Goal: Information Seeking & Learning: Learn about a topic

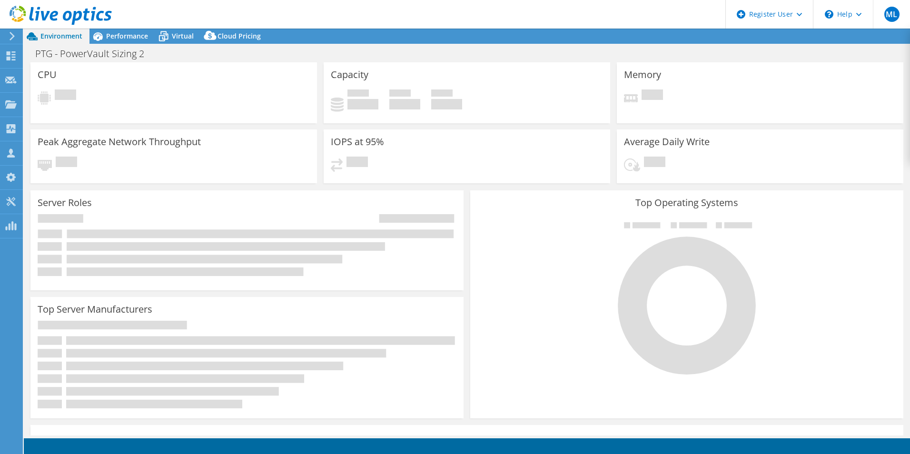
select select "USD"
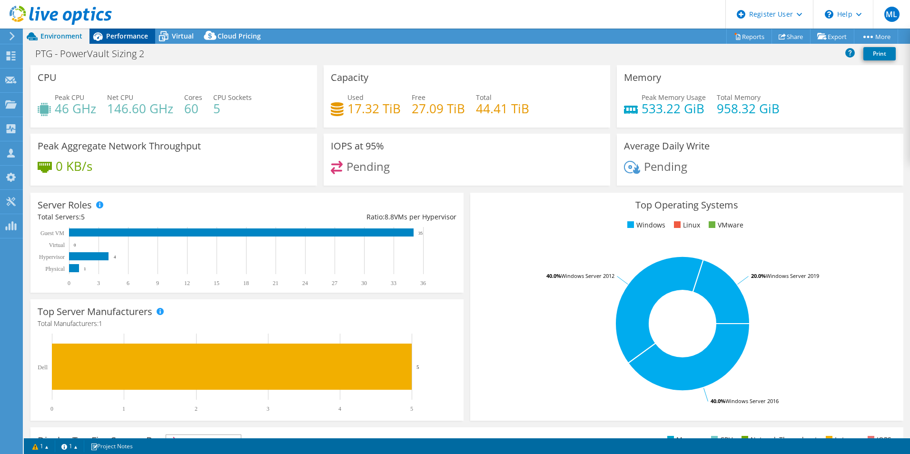
click at [126, 36] on span "Performance" at bounding box center [127, 35] width 42 height 9
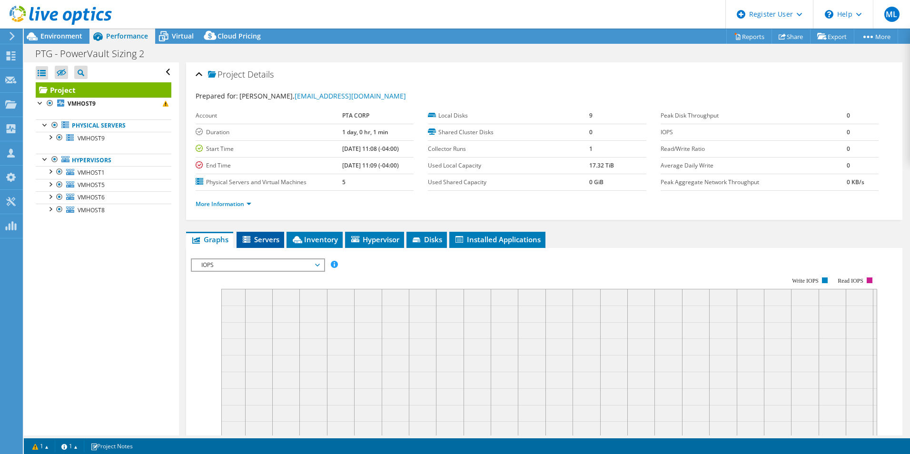
click at [265, 240] on span "Servers" at bounding box center [260, 240] width 38 height 10
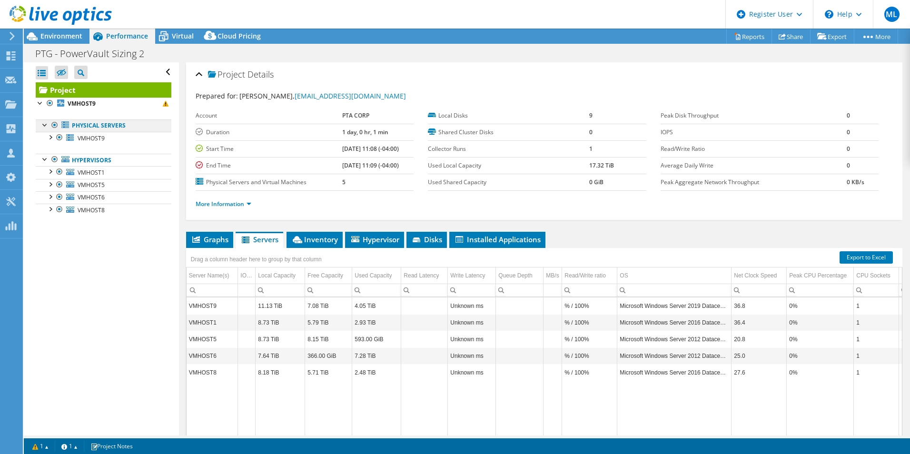
click at [98, 125] on link "Physical Servers" at bounding box center [104, 125] width 136 height 12
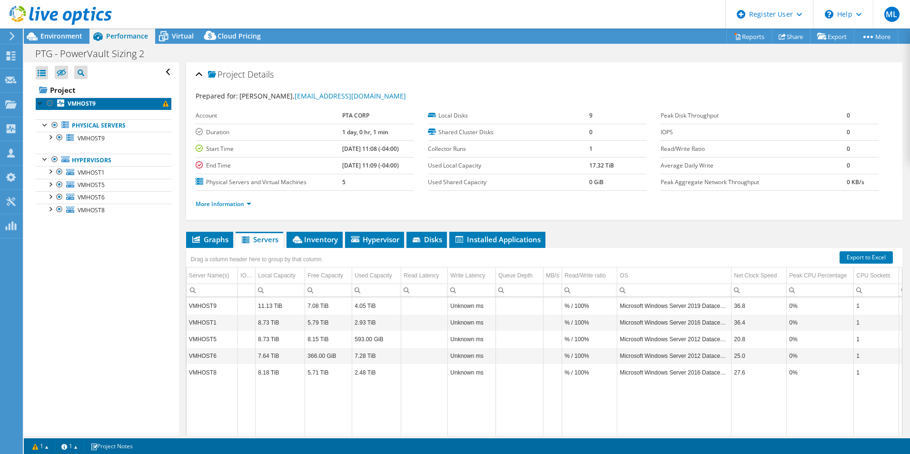
click at [90, 101] on b "VMHOST9" at bounding box center [82, 103] width 28 height 8
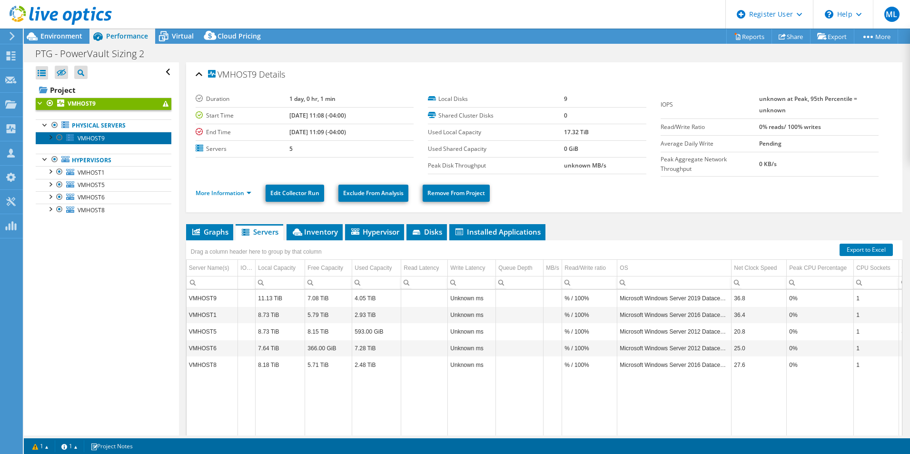
click at [99, 138] on span "VMHOST9" at bounding box center [91, 138] width 27 height 8
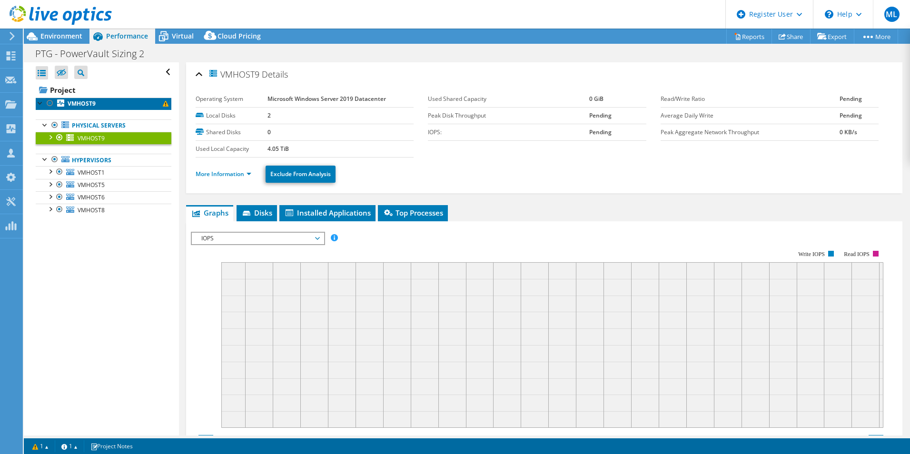
click at [99, 104] on link "VMHOST9" at bounding box center [104, 104] width 136 height 12
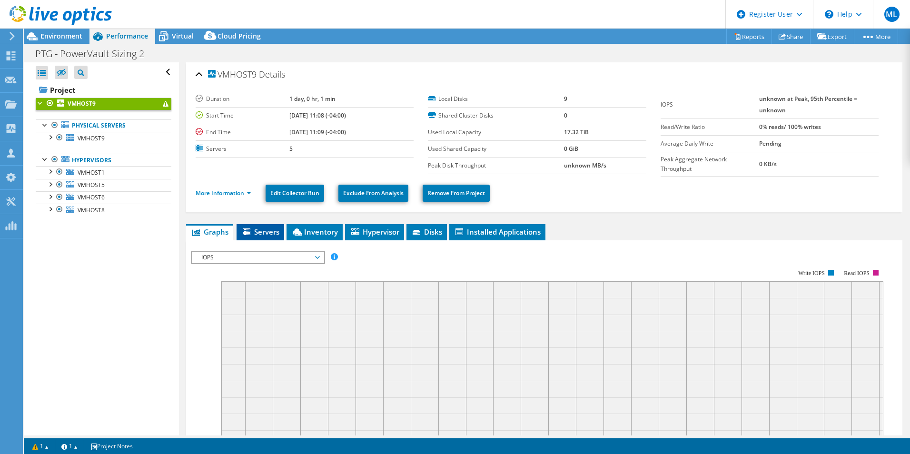
click at [267, 236] on span "Servers" at bounding box center [260, 232] width 38 height 10
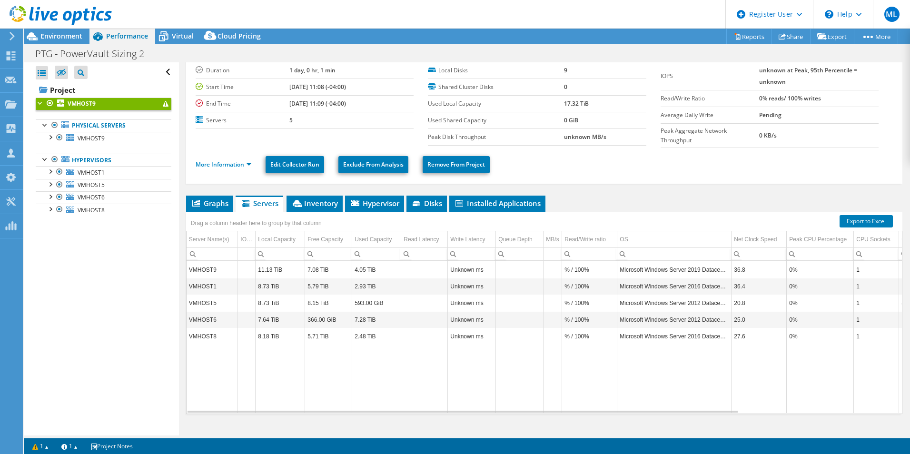
scroll to position [43, 0]
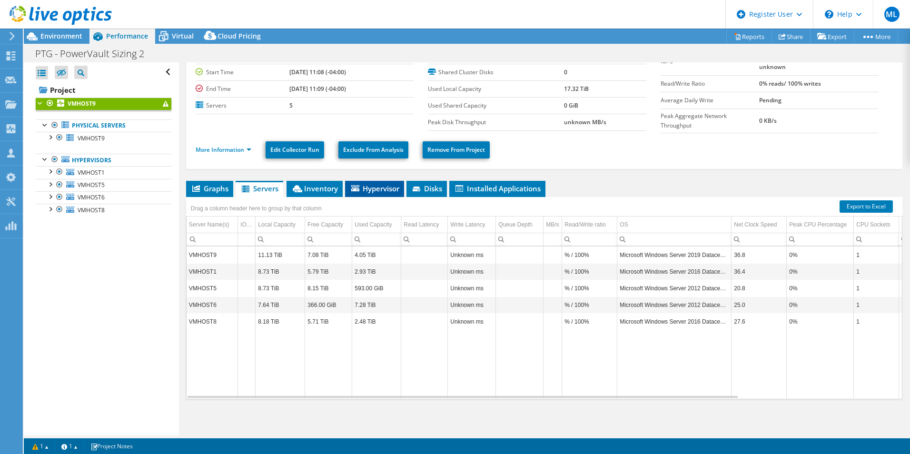
click at [382, 190] on span "Hypervisor" at bounding box center [375, 189] width 50 height 10
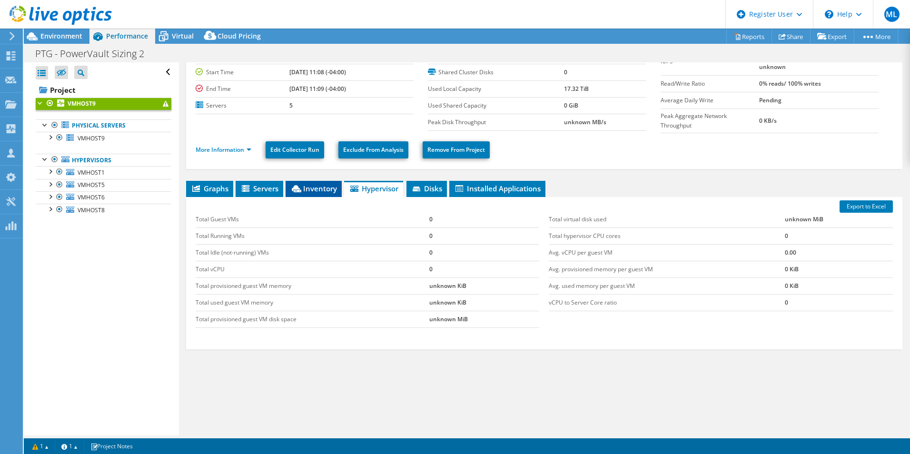
click at [336, 190] on span "Inventory" at bounding box center [313, 189] width 47 height 10
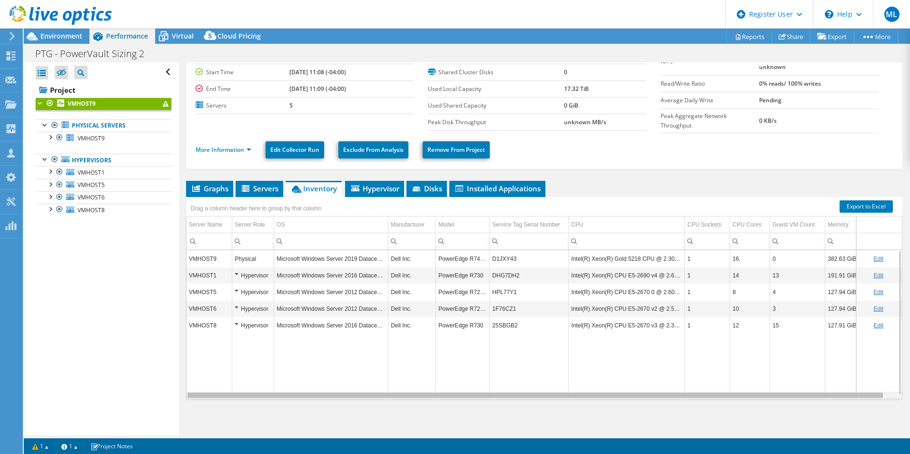
scroll to position [0, 11]
drag, startPoint x: 788, startPoint y: 397, endPoint x: 851, endPoint y: 393, distance: 62.9
click at [851, 393] on body "ML Dell User [PERSON_NAME] [EMAIL_ADDRESS][DOMAIN_NAME] Dell My Profile Log Out…" at bounding box center [455, 227] width 910 height 454
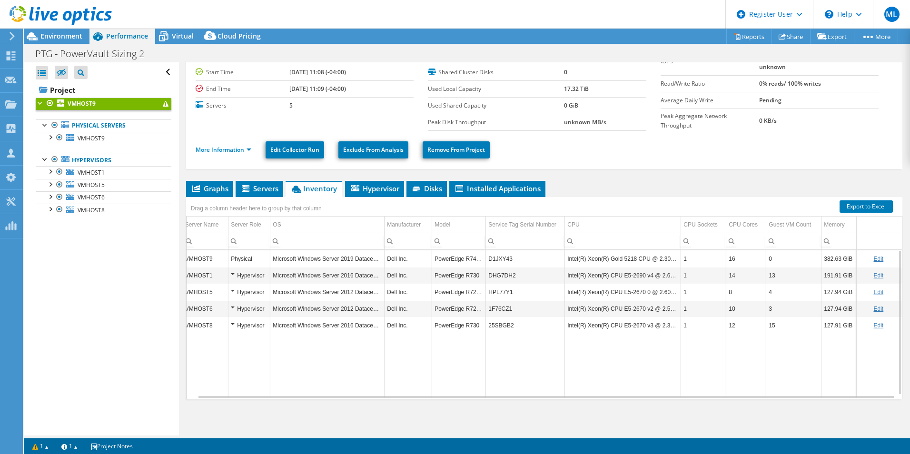
scroll to position [0, 0]
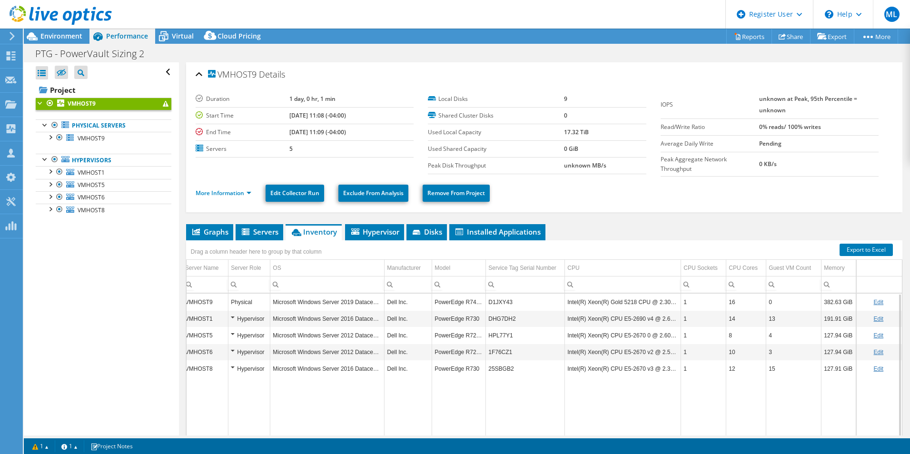
drag, startPoint x: 777, startPoint y: 145, endPoint x: 753, endPoint y: 143, distance: 24.3
click at [753, 143] on tr "Average Daily Write Pending" at bounding box center [770, 143] width 218 height 17
click at [215, 229] on span "Graphs" at bounding box center [210, 232] width 38 height 10
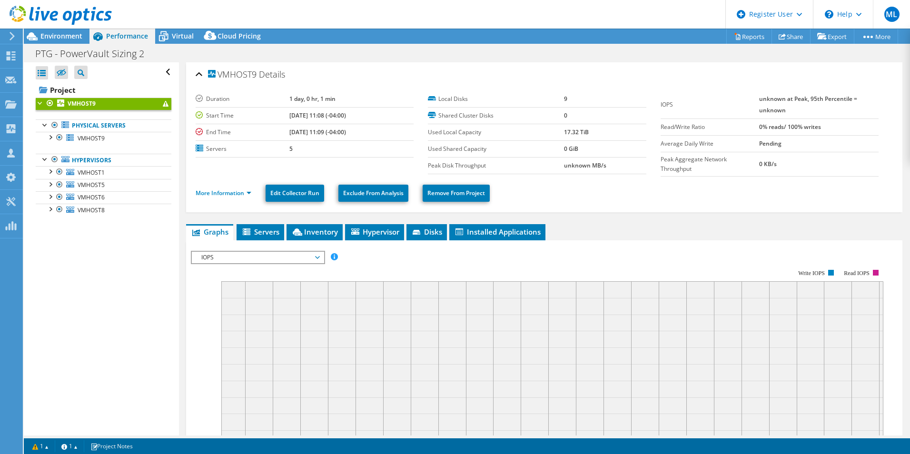
click at [240, 262] on span "IOPS" at bounding box center [258, 257] width 122 height 11
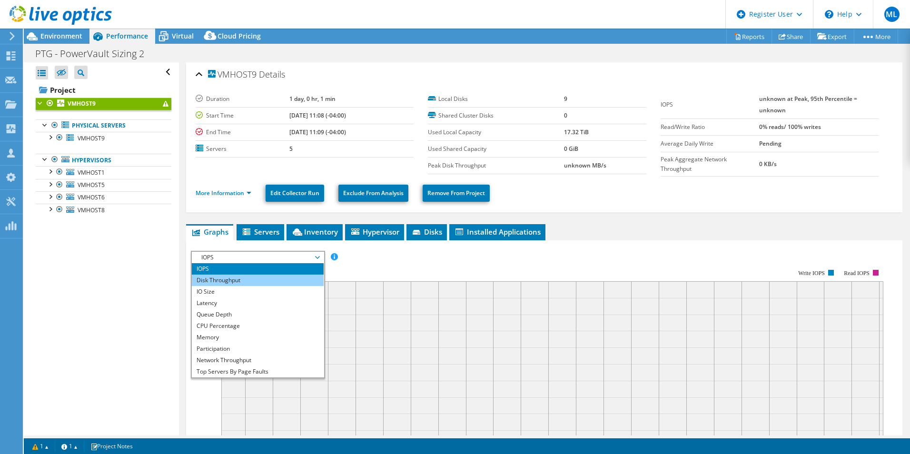
click at [239, 279] on li "Disk Throughput" at bounding box center [258, 280] width 132 height 11
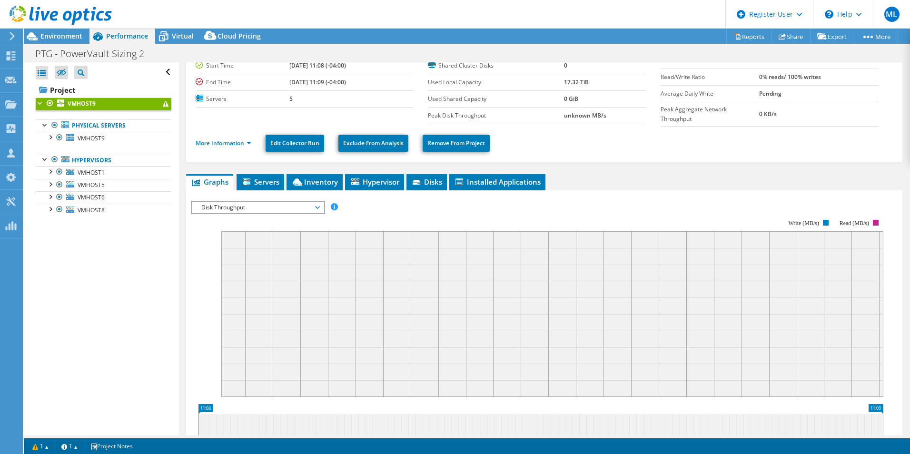
scroll to position [48, 0]
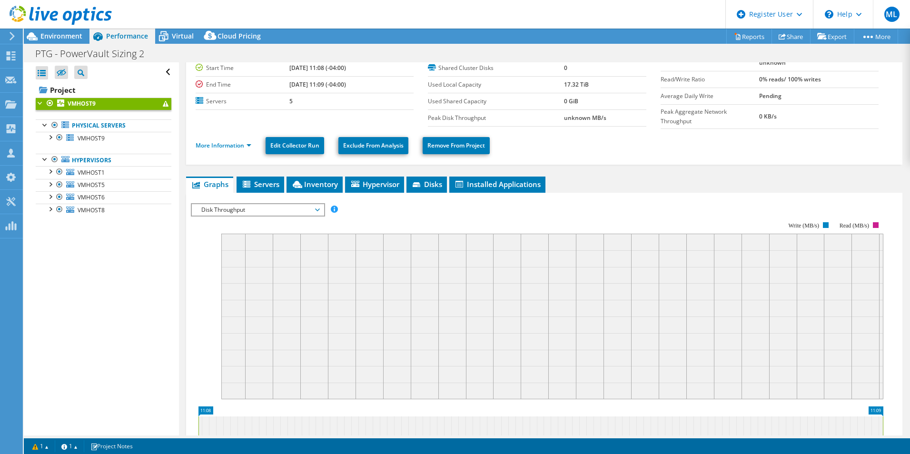
click at [230, 211] on span "Disk Throughput" at bounding box center [258, 209] width 122 height 11
click at [228, 242] on li "IO Size" at bounding box center [258, 243] width 132 height 11
click at [204, 265] on rect at bounding box center [537, 304] width 693 height 190
click at [248, 185] on icon at bounding box center [247, 184] width 8 height 7
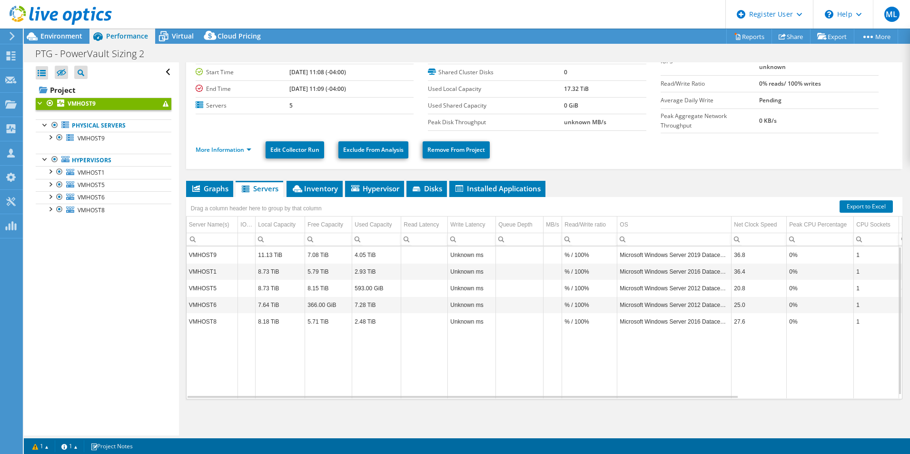
scroll to position [0, 0]
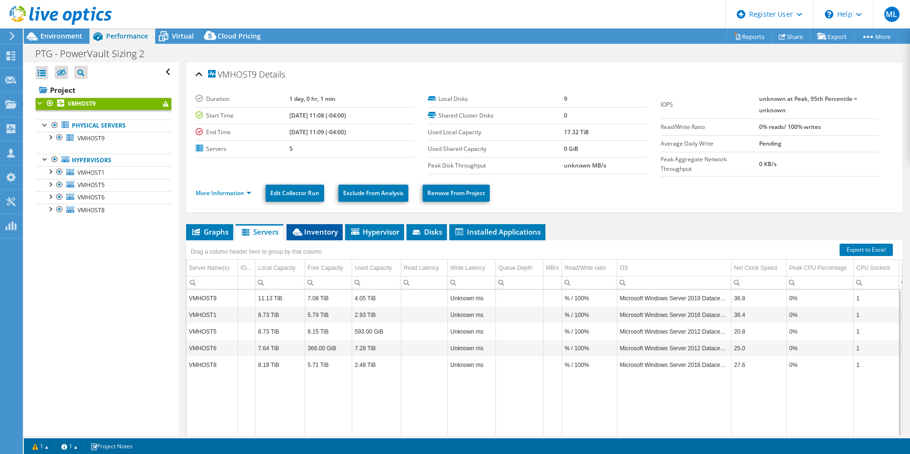
click at [320, 233] on span "Inventory" at bounding box center [314, 232] width 47 height 10
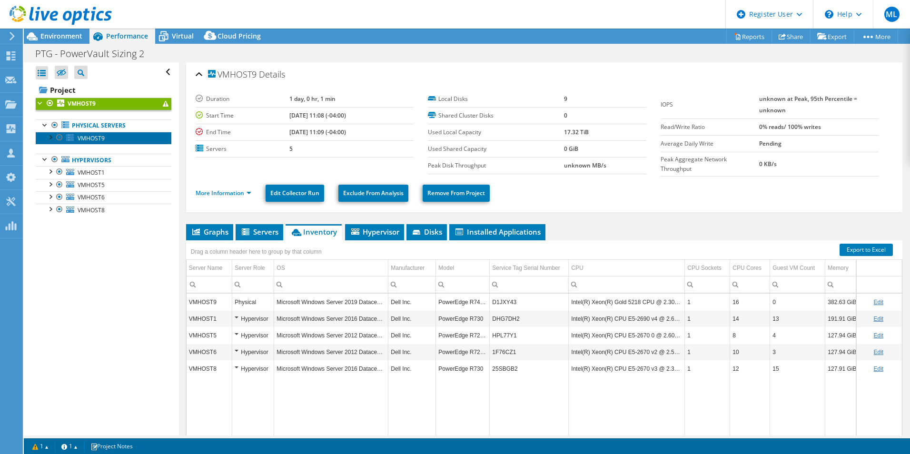
click at [113, 141] on link "VMHOST9" at bounding box center [104, 138] width 136 height 12
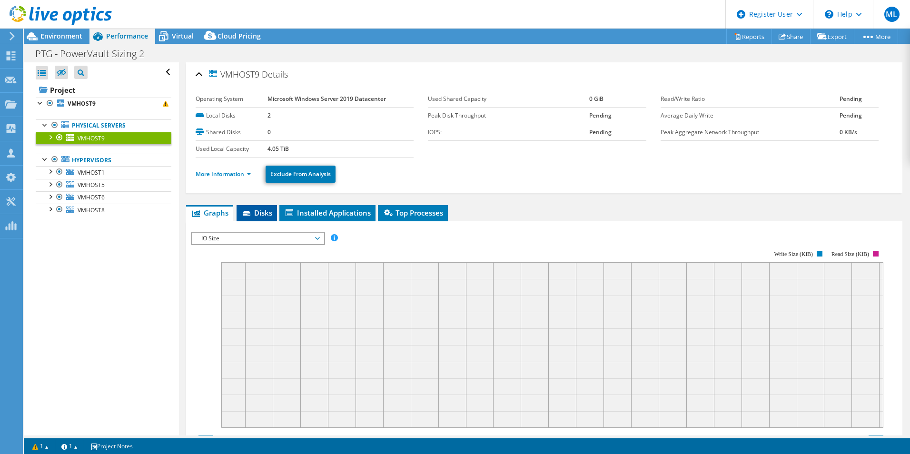
click at [259, 207] on li "Disks" at bounding box center [257, 213] width 40 height 16
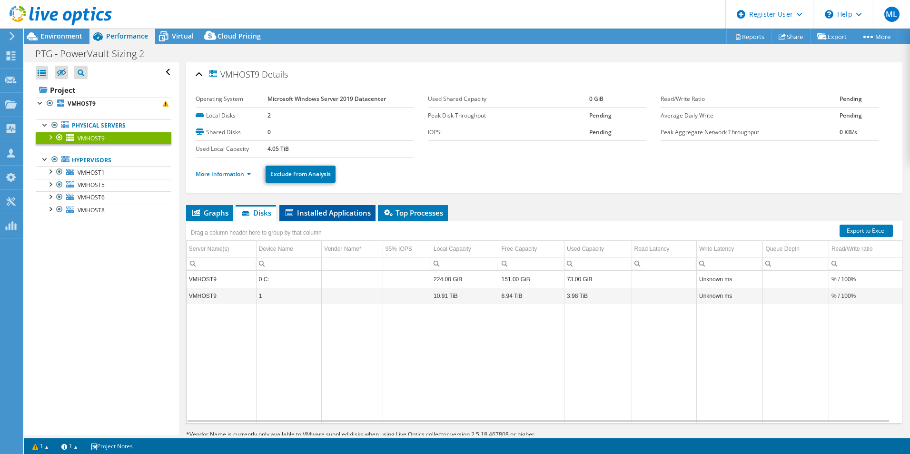
click at [344, 218] on li "Installed Applications" at bounding box center [327, 213] width 96 height 16
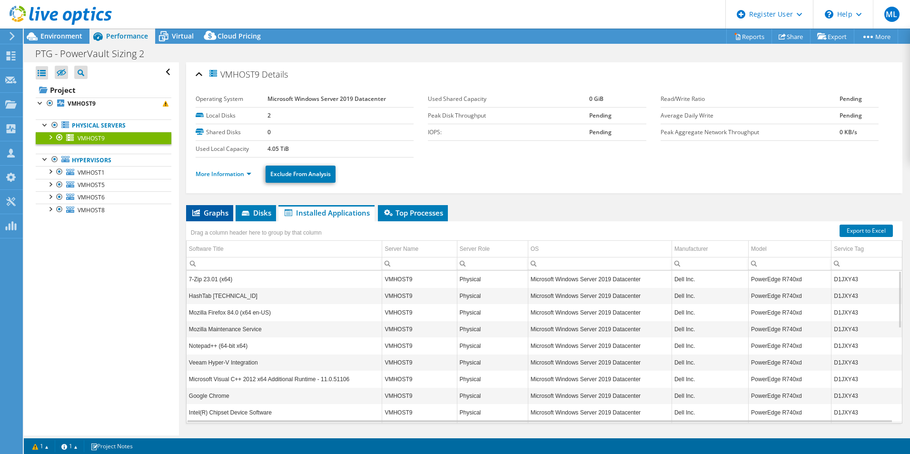
click at [216, 211] on span "Graphs" at bounding box center [210, 213] width 38 height 10
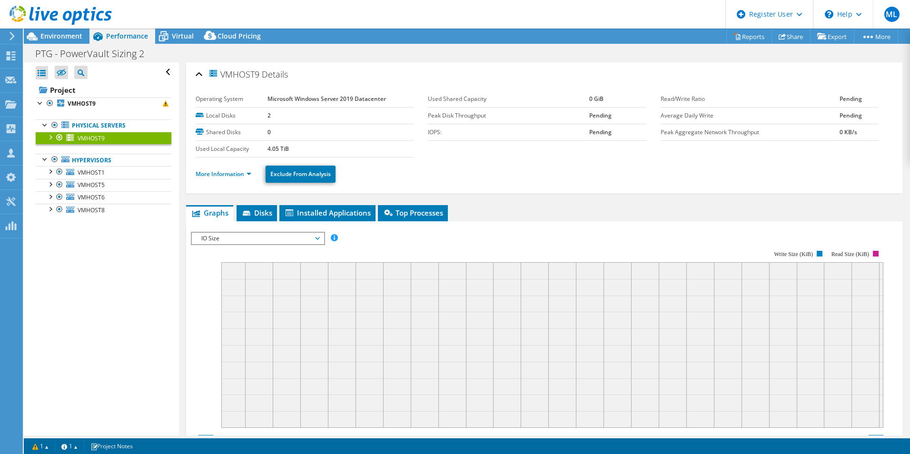
click at [219, 238] on span "IO Size" at bounding box center [258, 238] width 122 height 11
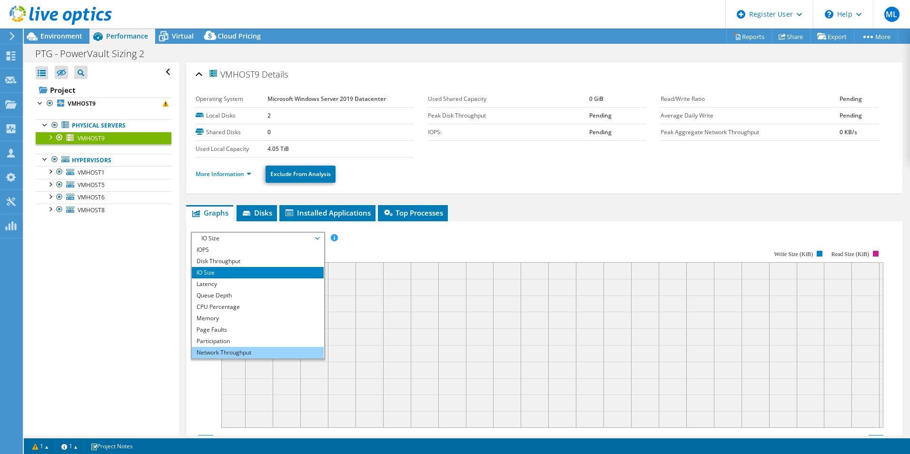
click at [238, 352] on li "Network Throughput" at bounding box center [258, 352] width 132 height 11
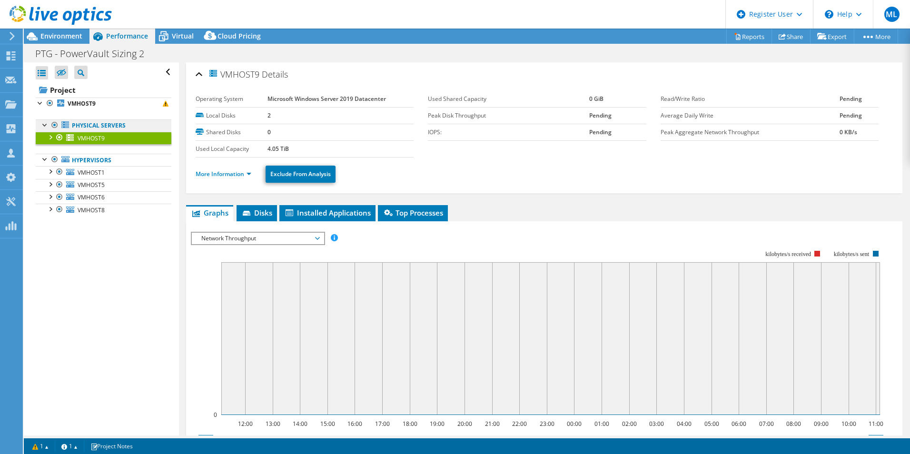
click at [104, 127] on link "Physical Servers" at bounding box center [104, 125] width 136 height 12
click at [44, 125] on div at bounding box center [45, 124] width 10 height 10
click at [88, 124] on link "Physical Servers" at bounding box center [104, 125] width 136 height 12
click at [50, 125] on div at bounding box center [55, 124] width 10 height 11
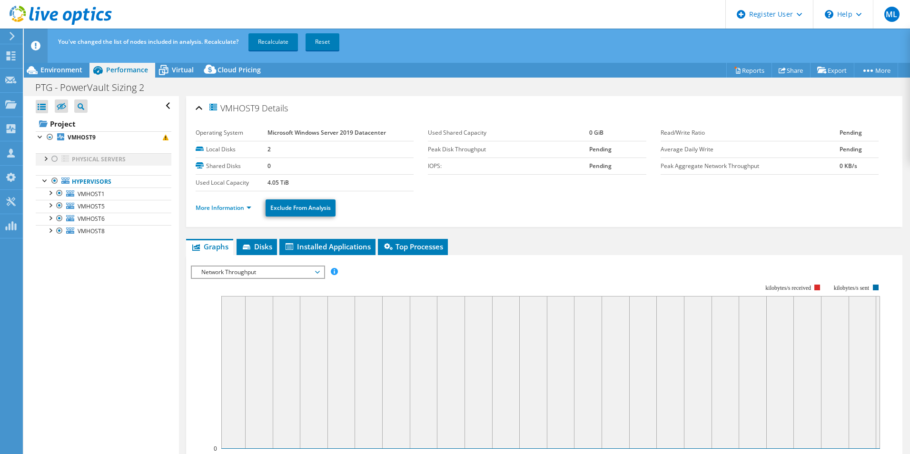
click at [53, 159] on div at bounding box center [55, 158] width 10 height 11
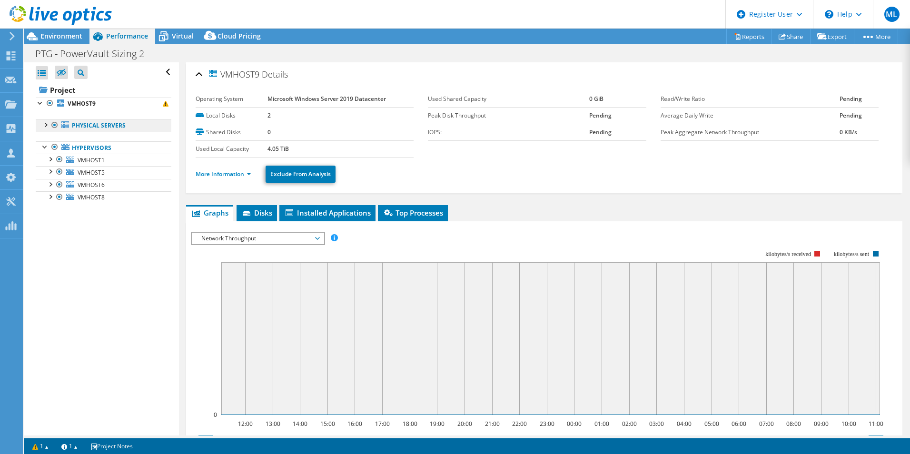
click at [102, 129] on link "Physical Servers" at bounding box center [104, 125] width 136 height 12
click at [101, 103] on link "VMHOST9" at bounding box center [104, 104] width 136 height 12
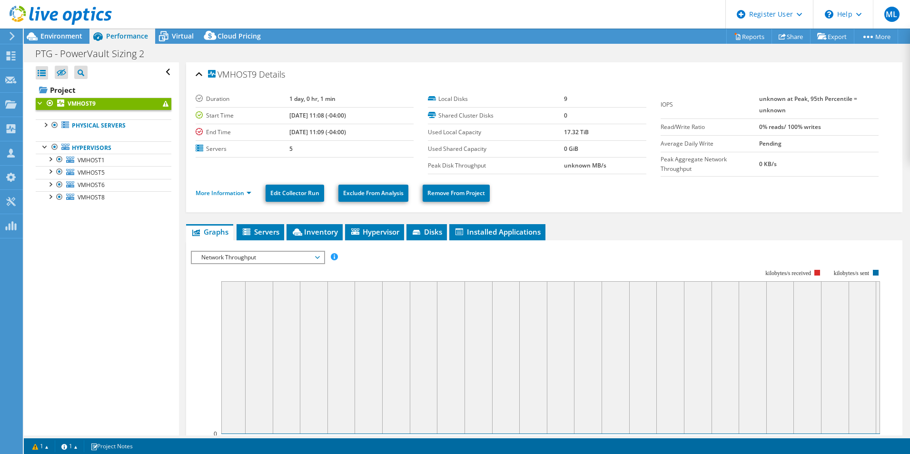
click at [163, 106] on span at bounding box center [166, 104] width 6 height 6
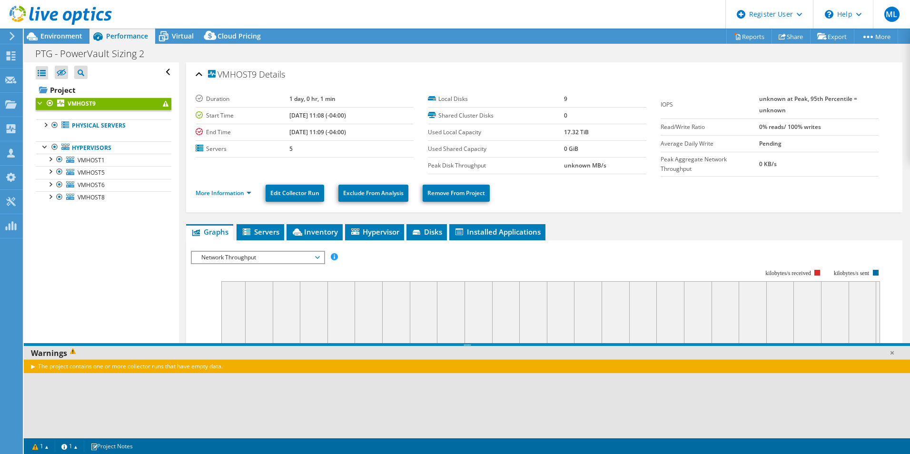
drag, startPoint x: 320, startPoint y: 139, endPoint x: 270, endPoint y: 103, distance: 60.8
click at [270, 103] on tbody "Duration 1 day, 0 hr, 1 min Start Time [DATE] 11:08 (-04:00) End Time [DATE] 11…" at bounding box center [305, 124] width 218 height 67
click at [270, 103] on label "Duration" at bounding box center [243, 99] width 94 height 10
drag, startPoint x: 270, startPoint y: 103, endPoint x: 314, endPoint y: 144, distance: 59.9
click at [314, 144] on tbody "Duration 1 day, 0 hr, 1 min Start Time [DATE] 11:08 (-04:00) End Time [DATE] 11…" at bounding box center [305, 124] width 218 height 67
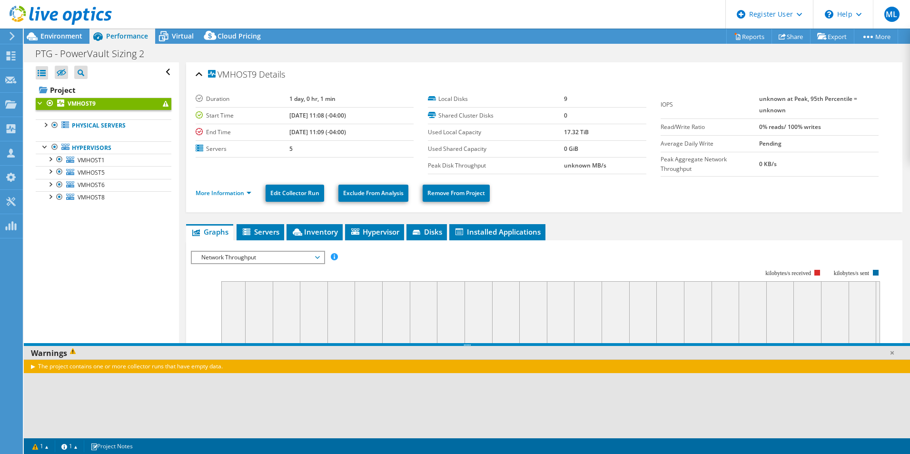
click at [314, 144] on td "5" at bounding box center [351, 148] width 124 height 17
click at [98, 125] on link "Physical Servers" at bounding box center [104, 125] width 136 height 12
click at [39, 123] on link "Physical Servers" at bounding box center [104, 125] width 136 height 12
click at [45, 123] on div at bounding box center [45, 124] width 10 height 10
click at [90, 136] on span "VMHOST9" at bounding box center [91, 138] width 27 height 8
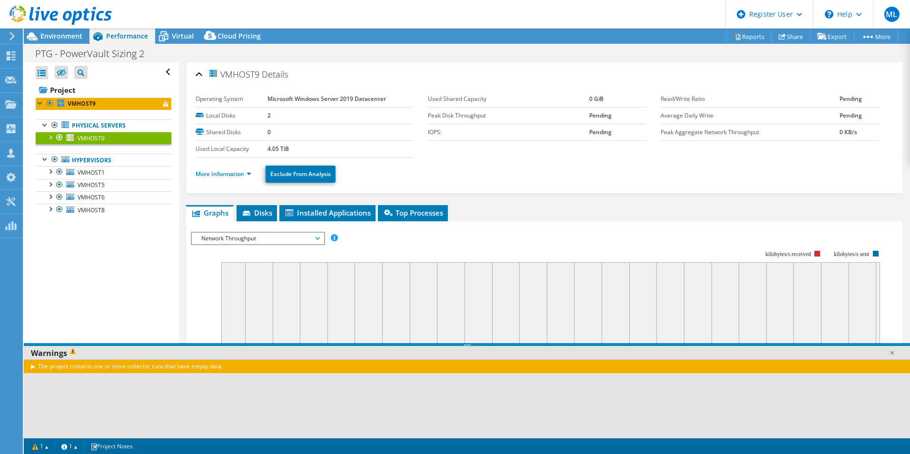
click at [244, 237] on span "Network Throughput" at bounding box center [258, 238] width 122 height 11
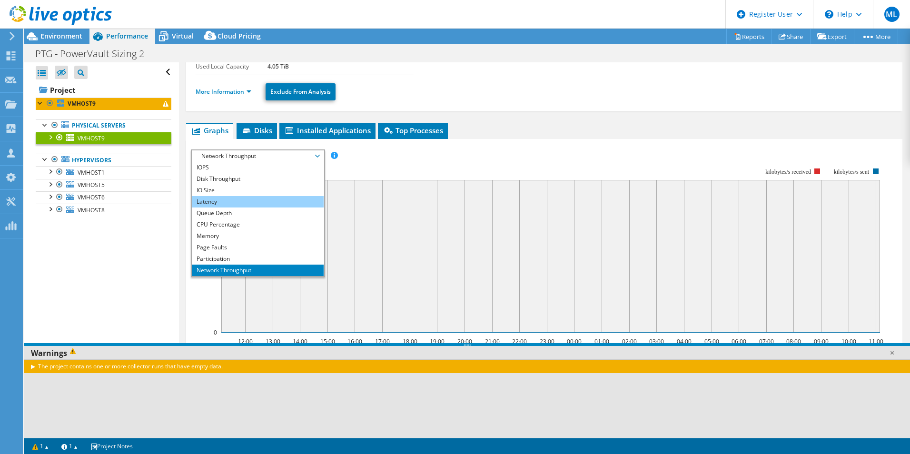
scroll to position [48, 0]
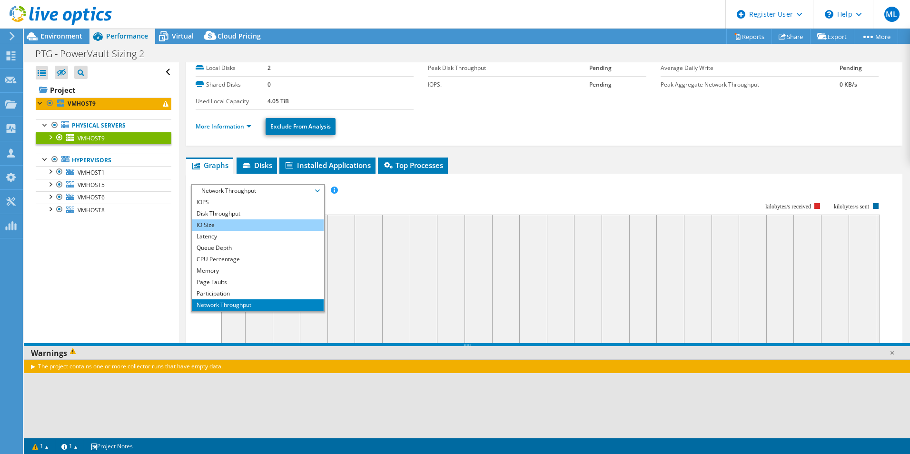
click at [222, 227] on li "IO Size" at bounding box center [258, 224] width 132 height 11
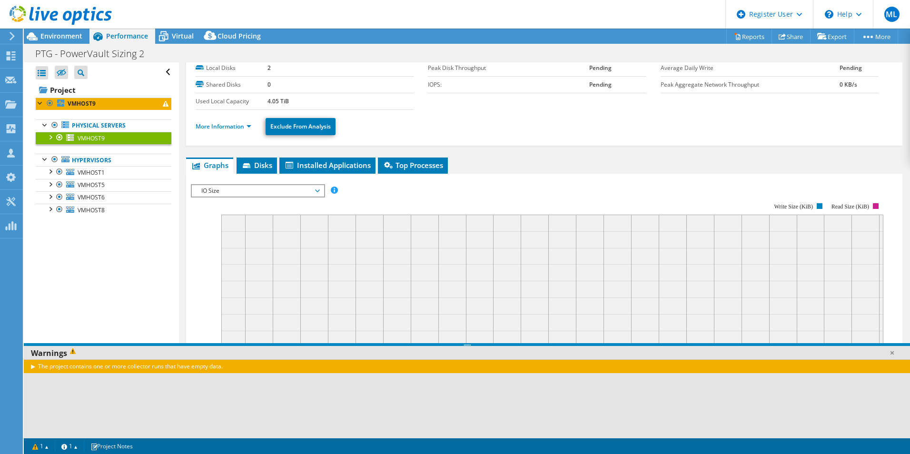
click at [310, 188] on span "IO Size" at bounding box center [258, 190] width 122 height 11
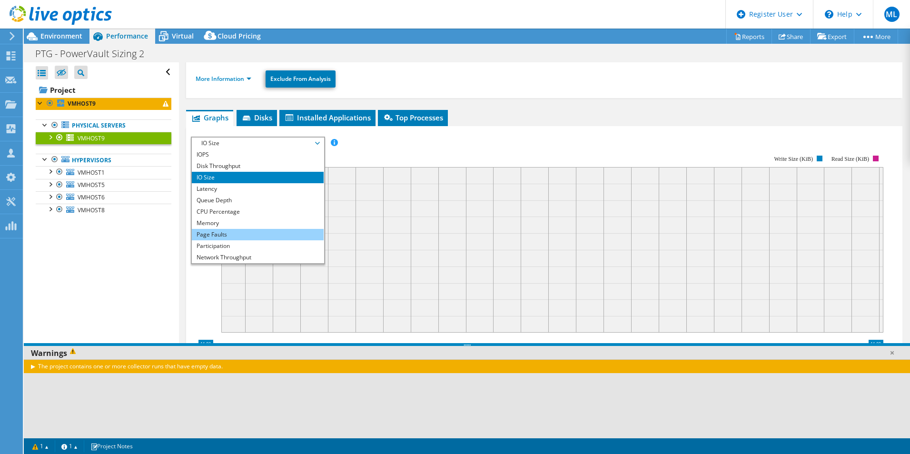
scroll to position [34, 0]
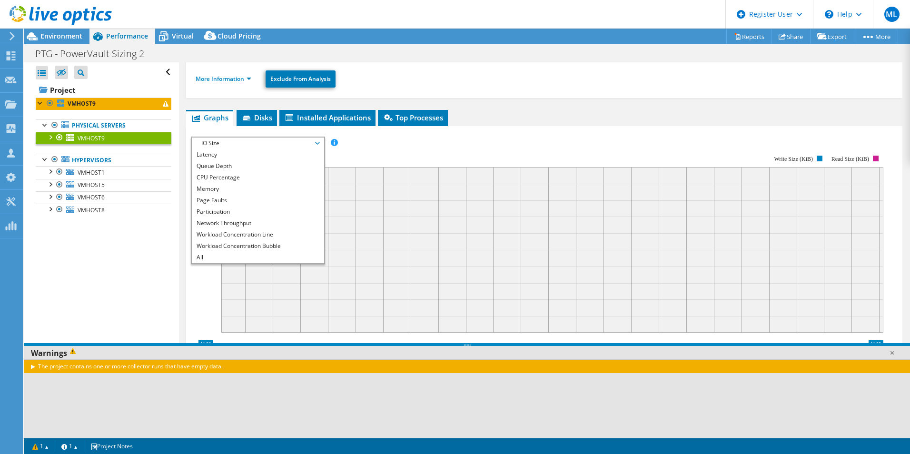
click at [317, 140] on span "IO Size" at bounding box center [258, 143] width 122 height 11
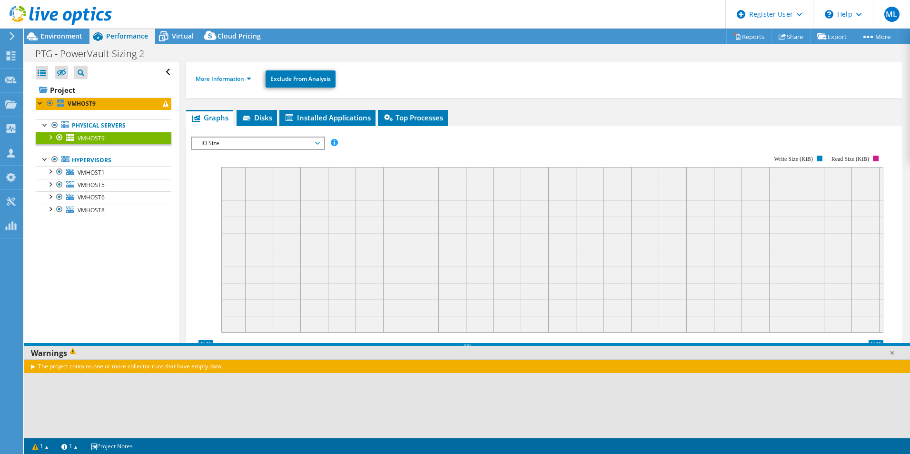
drag, startPoint x: 368, startPoint y: 151, endPoint x: 238, endPoint y: 142, distance: 130.3
click at [238, 142] on div "IOPS Disk Throughput IO Size Latency Queue Depth CPU Percentage Memory Page Fau…" at bounding box center [544, 299] width 707 height 325
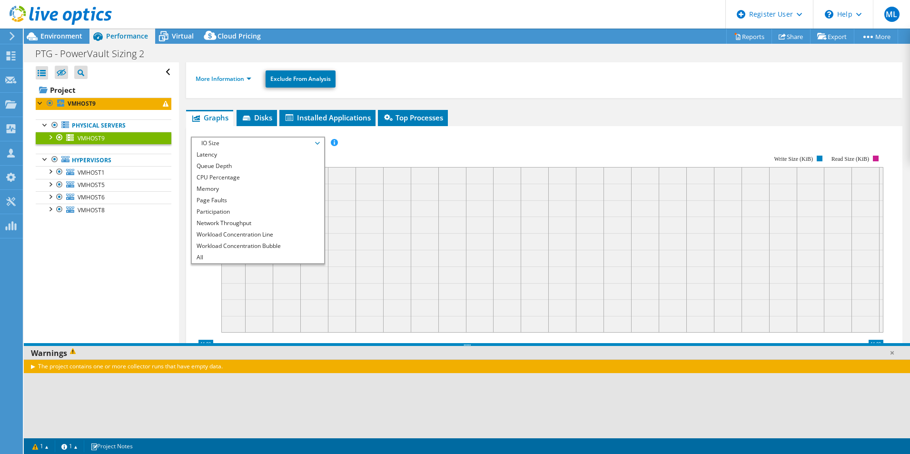
click at [361, 147] on rect at bounding box center [537, 237] width 693 height 190
